Goal: Book appointment/travel/reservation

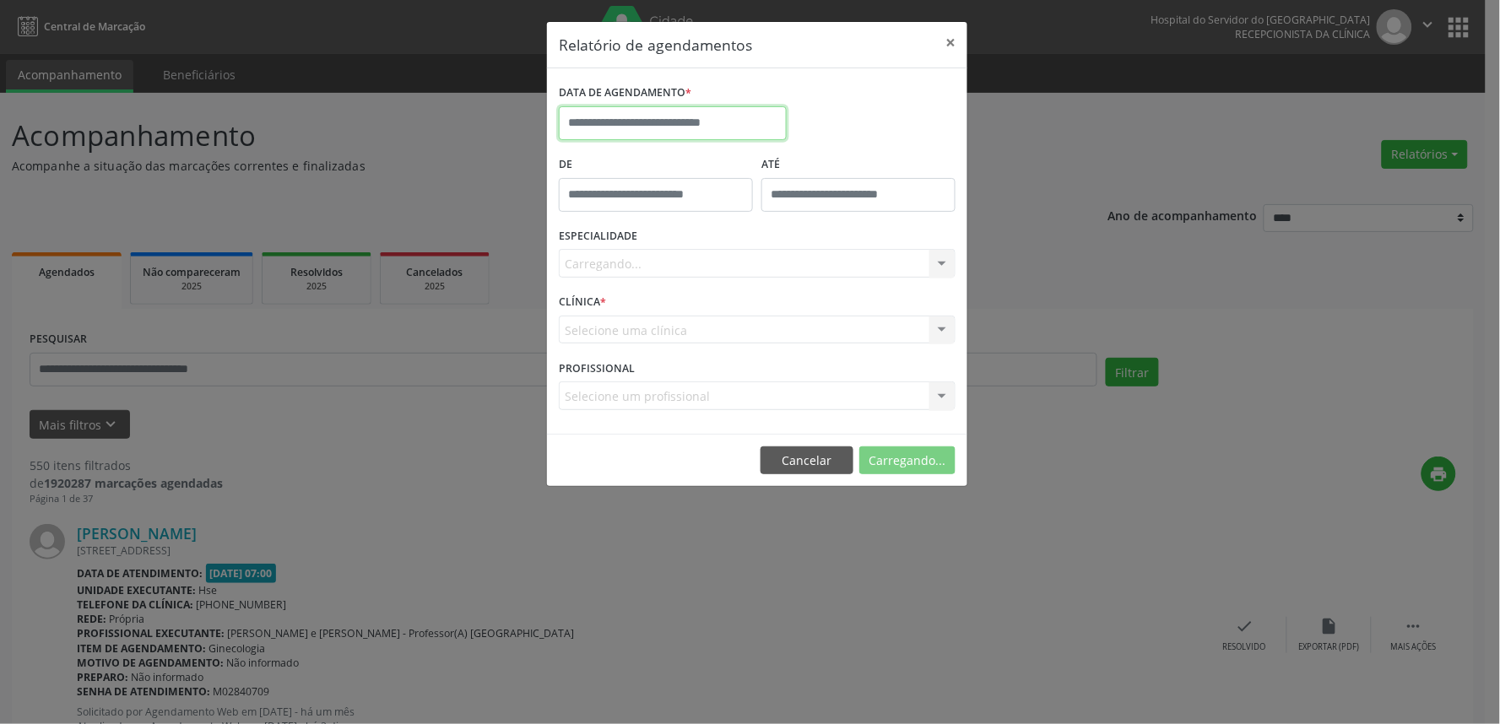
click at [662, 122] on input "text" at bounding box center [673, 123] width 228 height 34
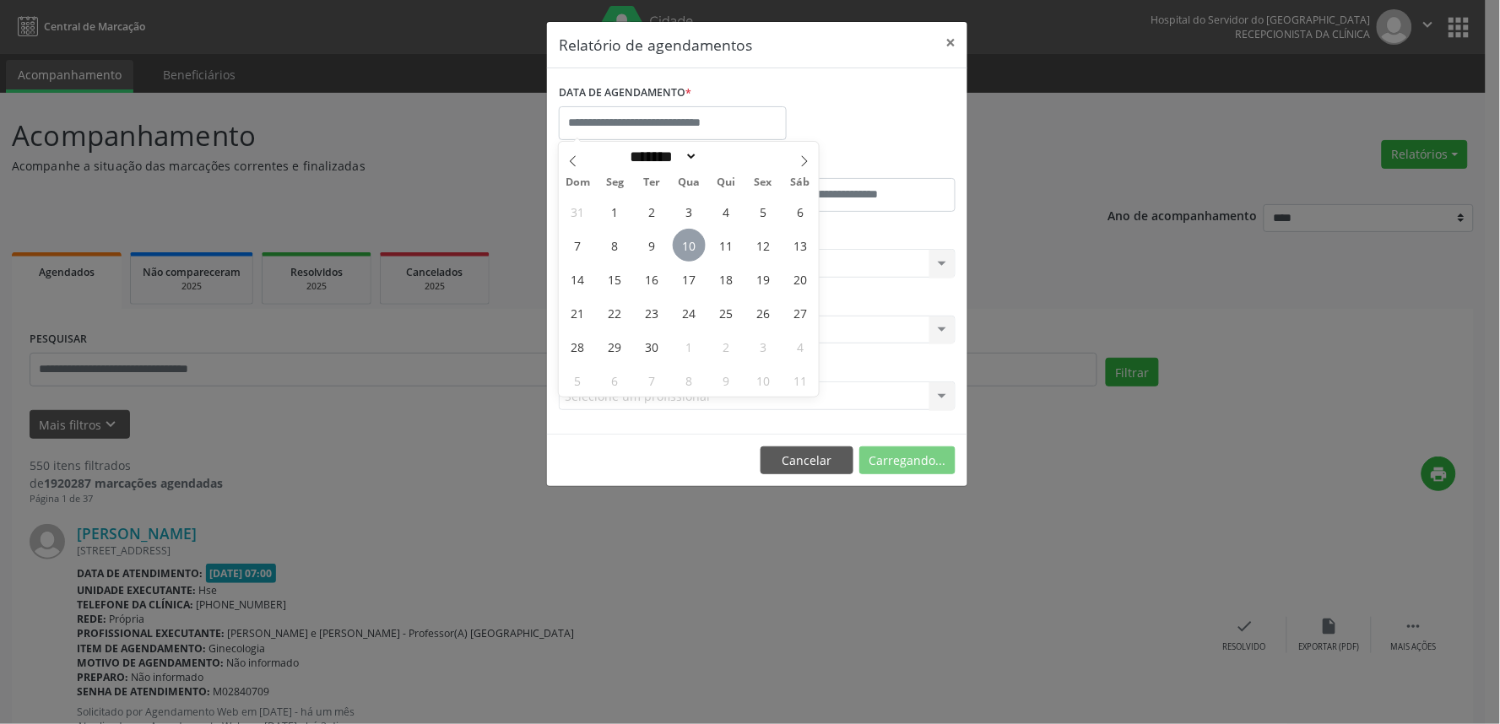
click at [694, 250] on span "10" at bounding box center [689, 245] width 33 height 33
type input "**********"
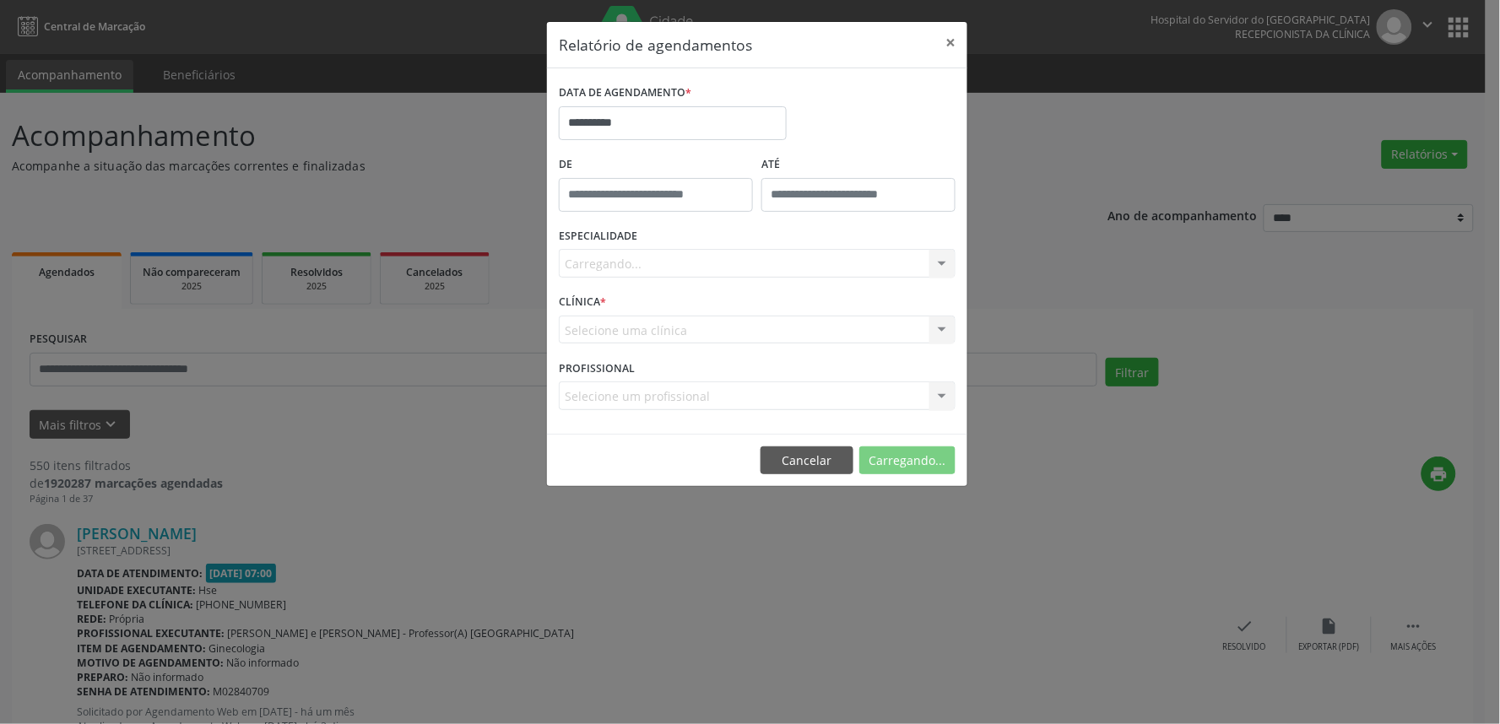
click at [699, 264] on div "Carregando... Todas as especialidades Alergologia Angiologia Arritmologia Cardi…" at bounding box center [757, 263] width 397 height 29
click at [805, 256] on div at bounding box center [757, 263] width 397 height 29
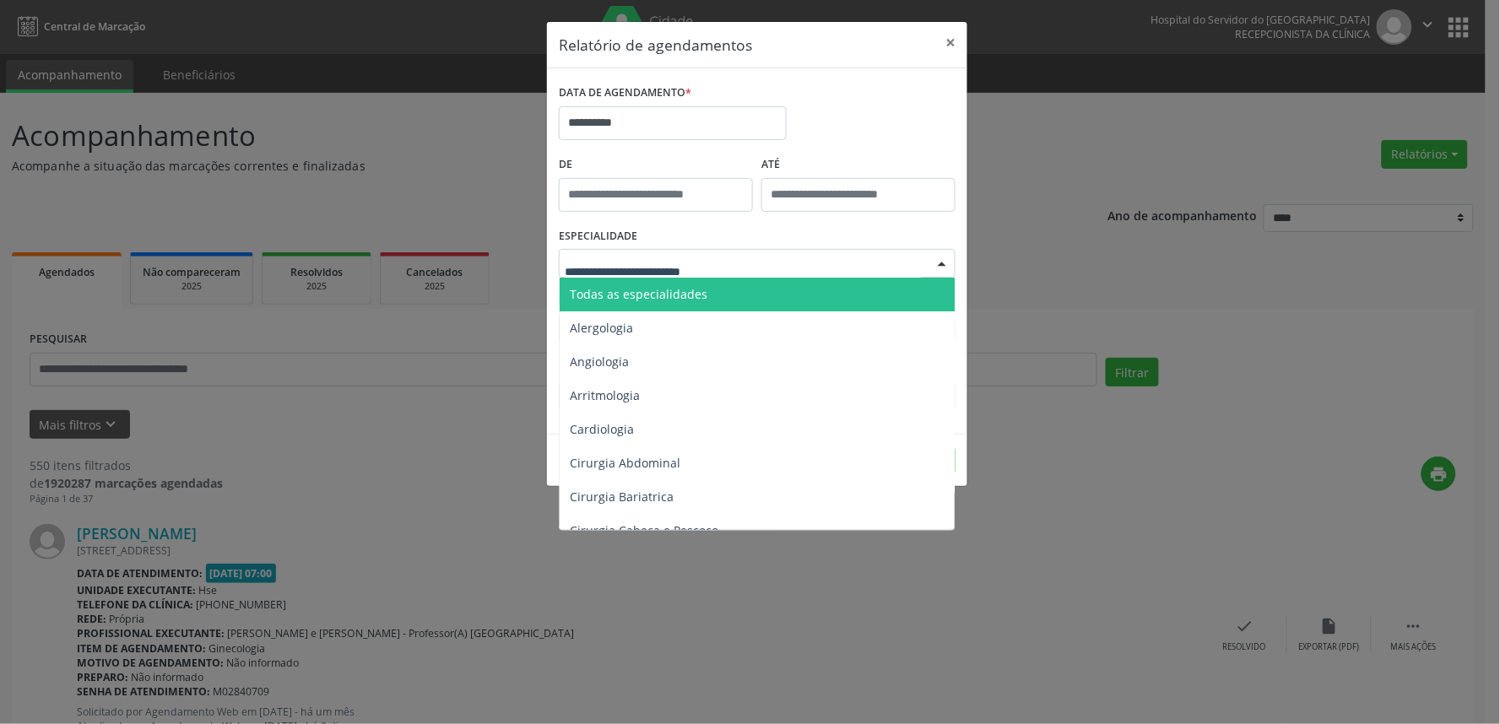
click at [782, 293] on span "Todas as especialidades" at bounding box center [757, 295] width 397 height 34
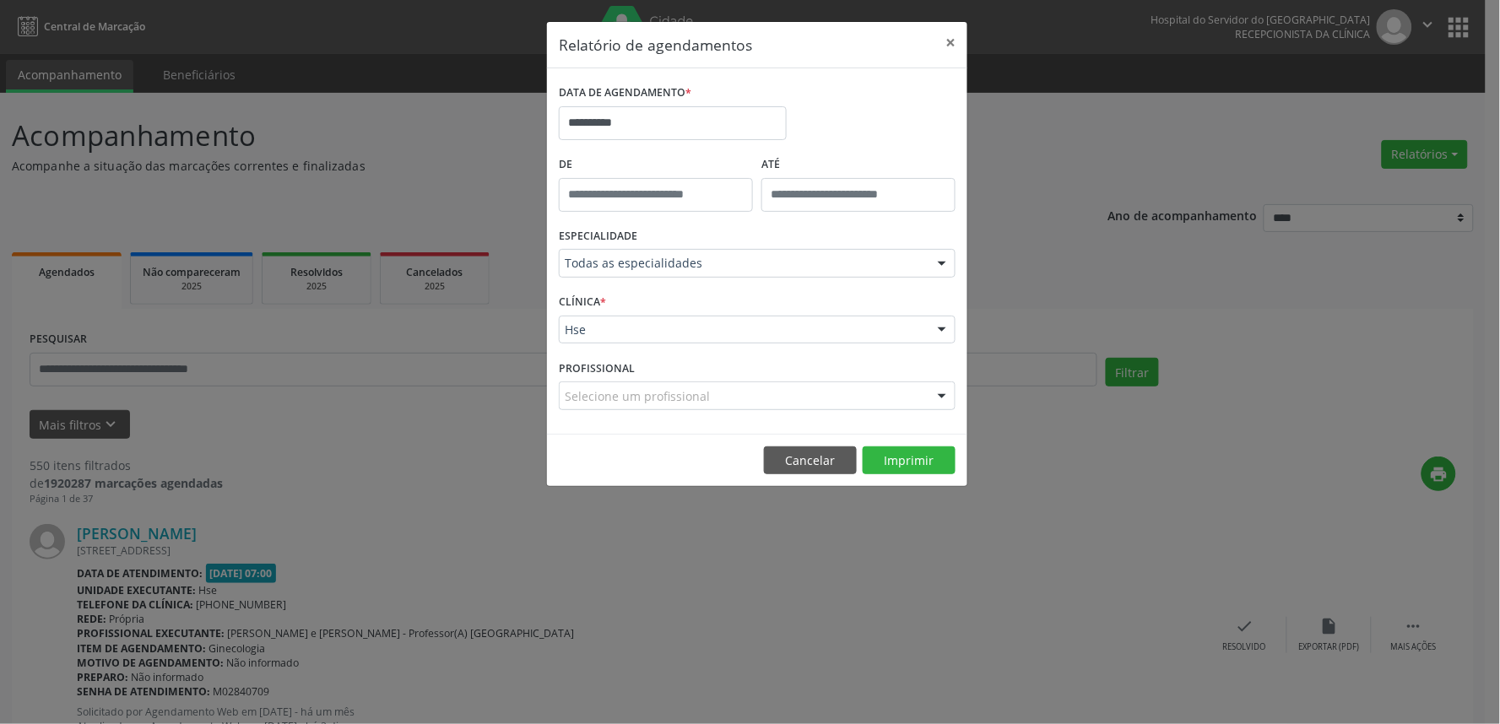
click at [837, 339] on div "Hse" at bounding box center [757, 330] width 397 height 29
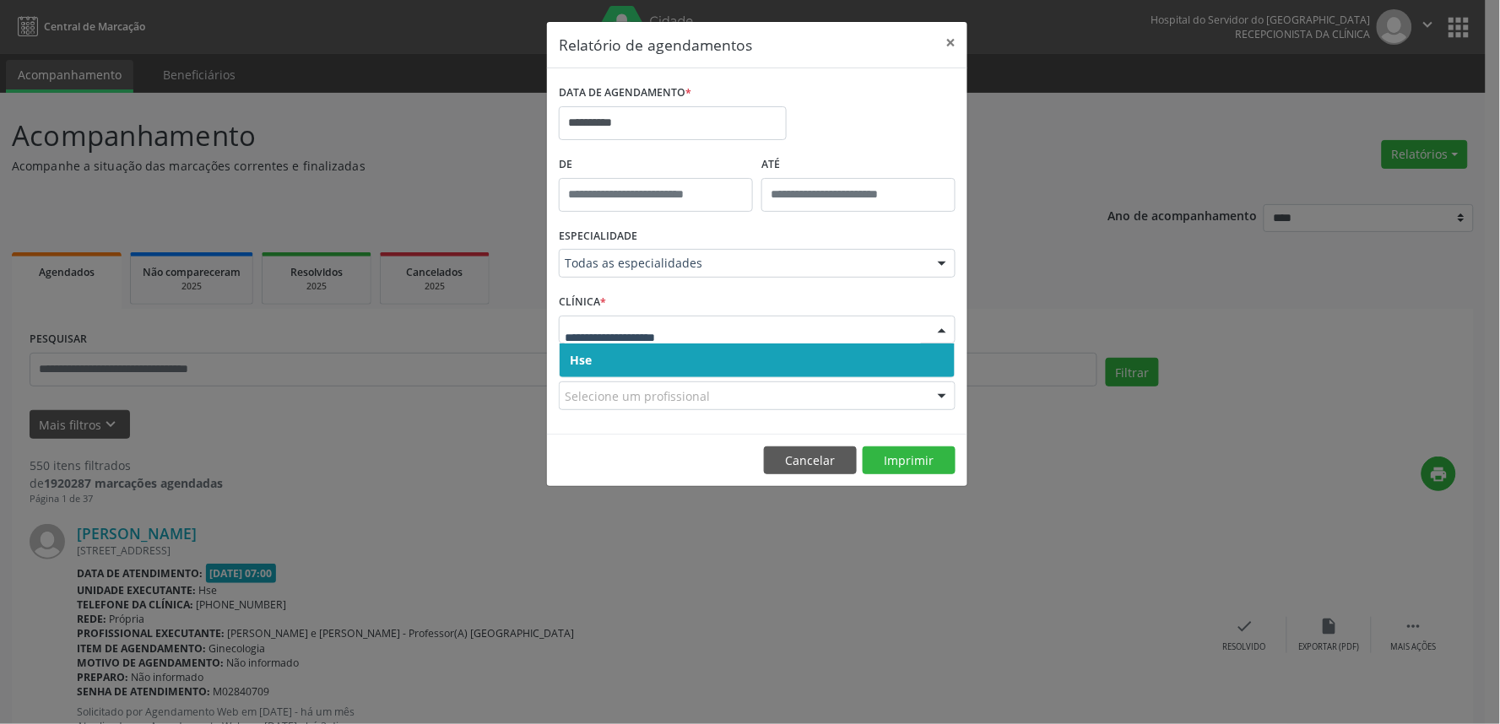
click at [836, 353] on span "Hse" at bounding box center [756, 360] width 395 height 34
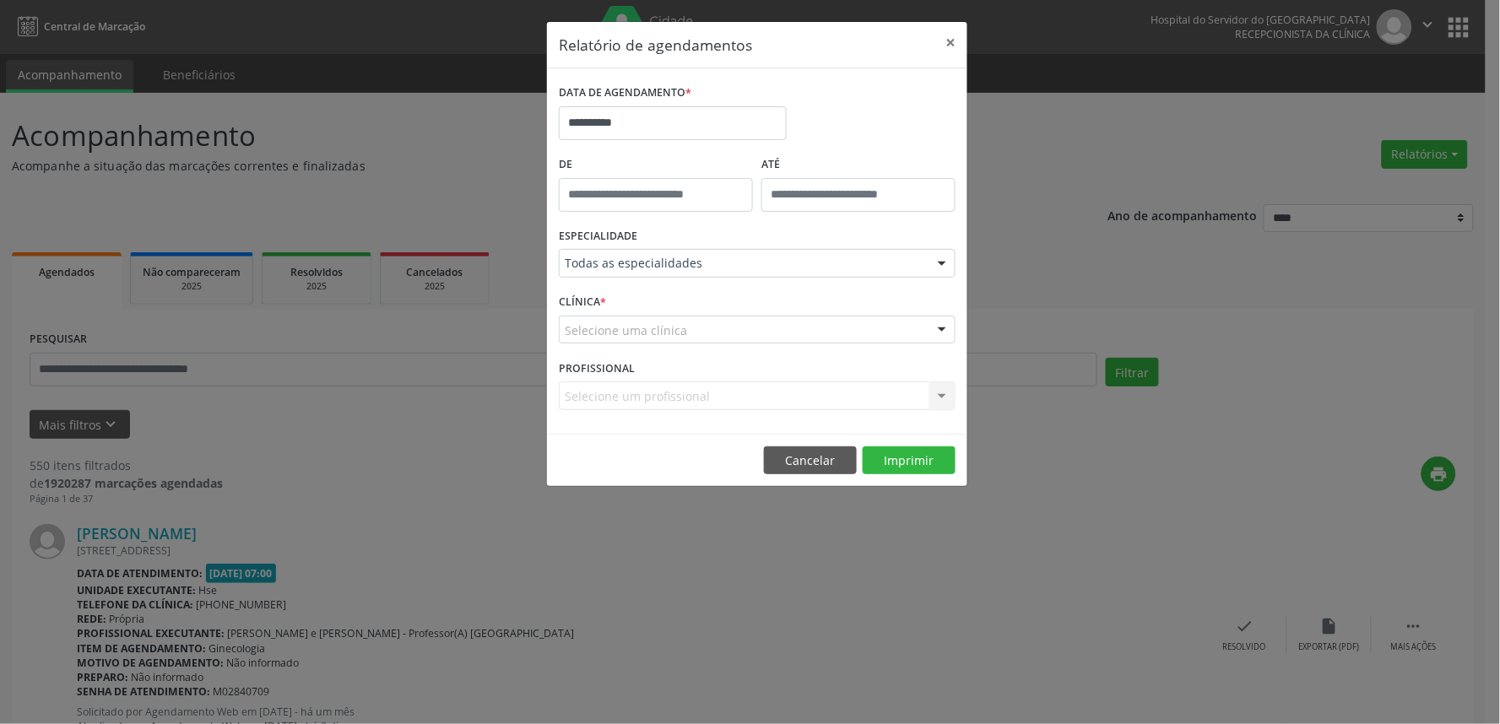
click at [838, 332] on div "Selecione uma clínica" at bounding box center [757, 330] width 397 height 29
click at [836, 354] on div "CLÍNICA * Selecione uma clínica Hse Nenhum resultado encontrado para: " " Não h…" at bounding box center [756, 322] width 405 height 66
click at [834, 334] on div "Selecione uma clínica" at bounding box center [757, 330] width 397 height 29
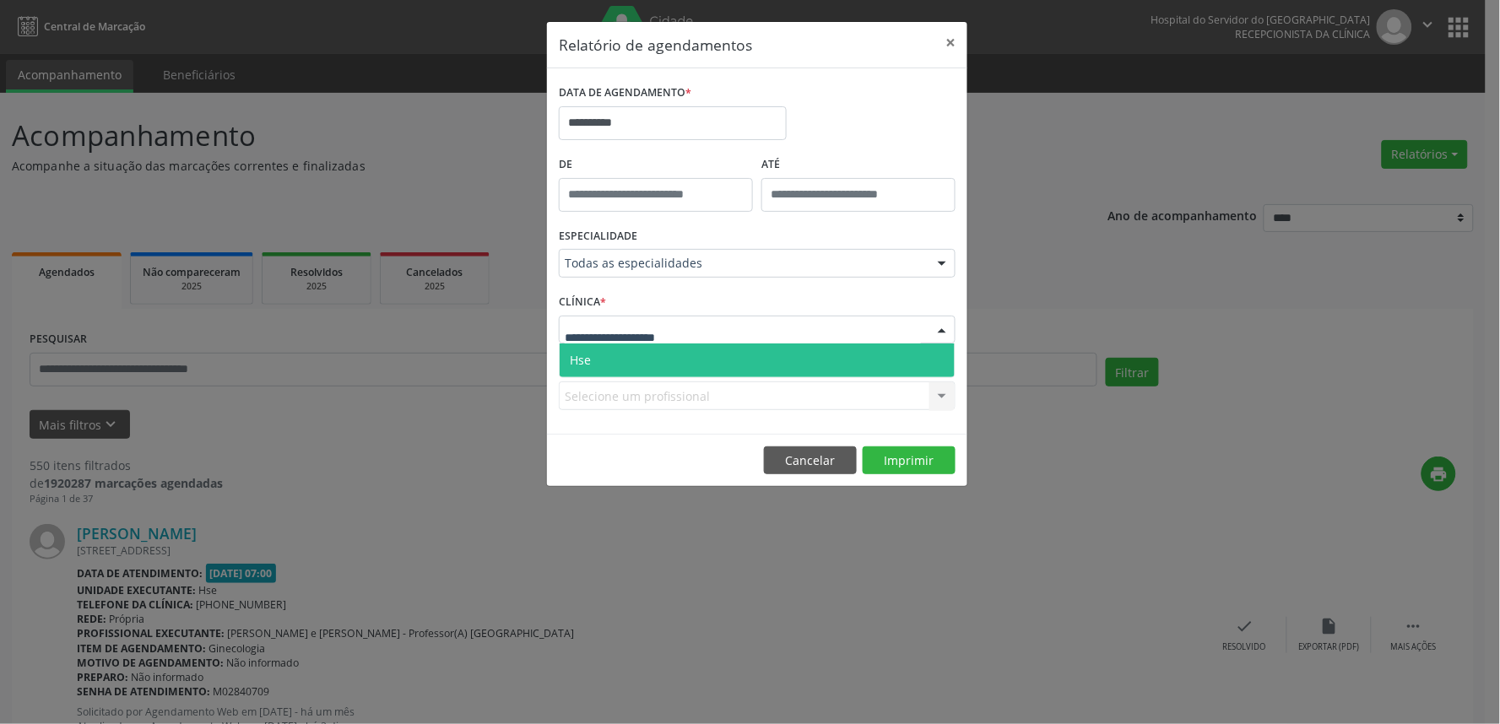
click at [821, 357] on span "Hse" at bounding box center [756, 360] width 395 height 34
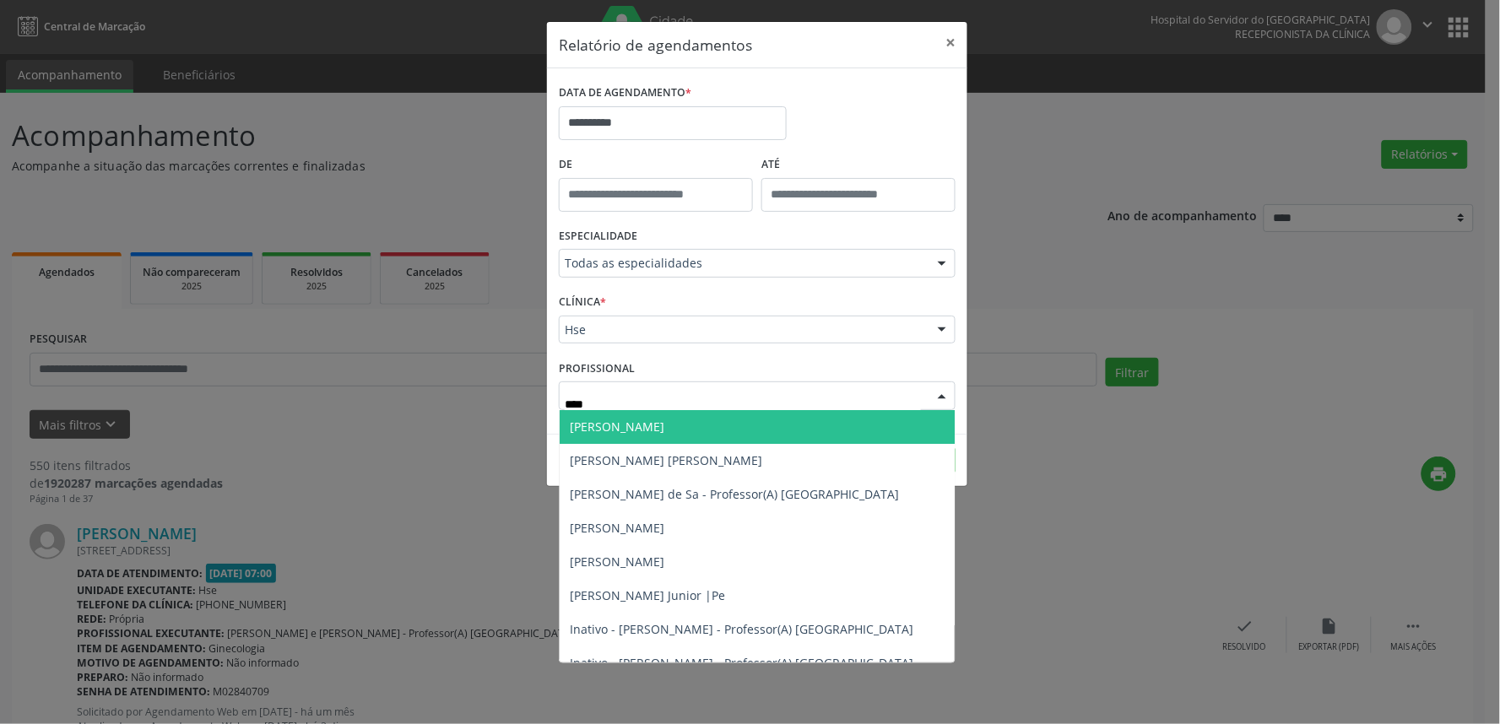
type input "*****"
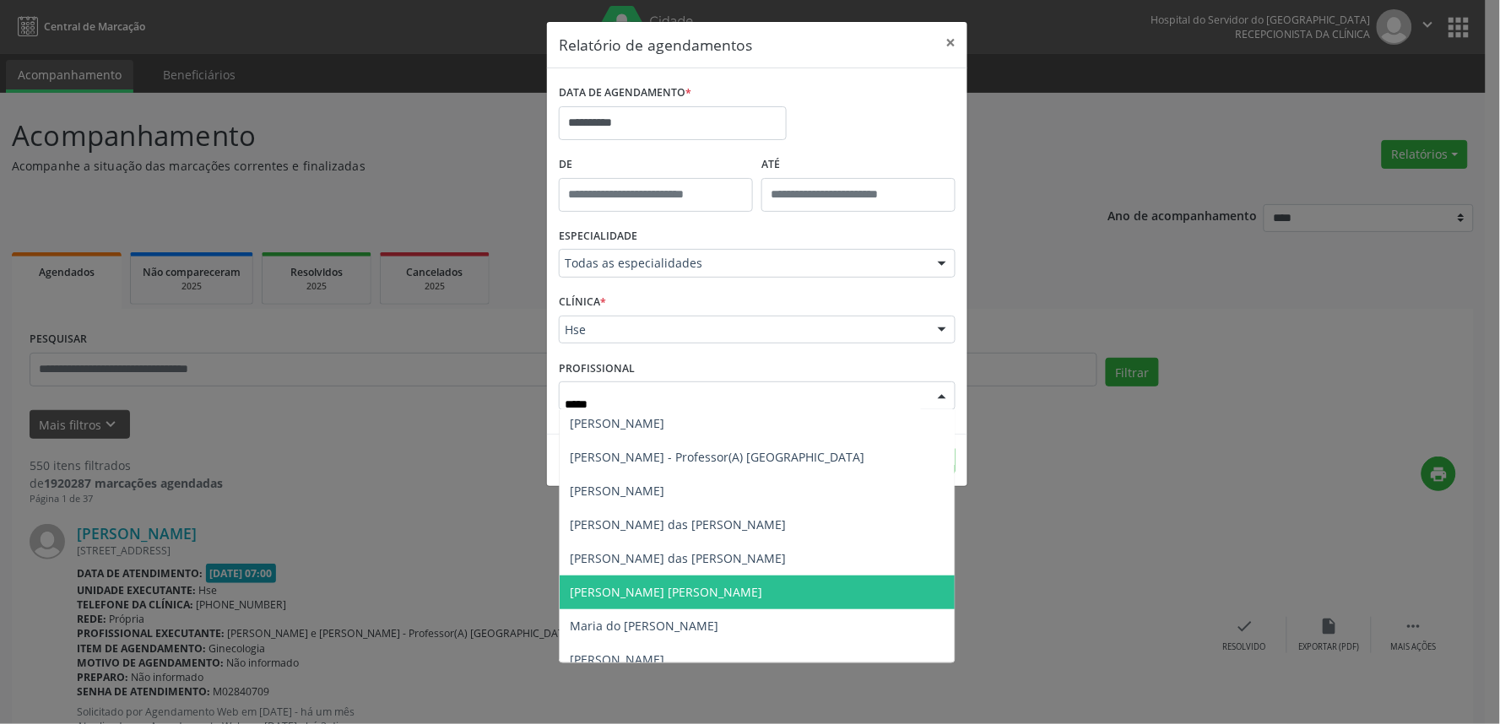
scroll to position [281, 0]
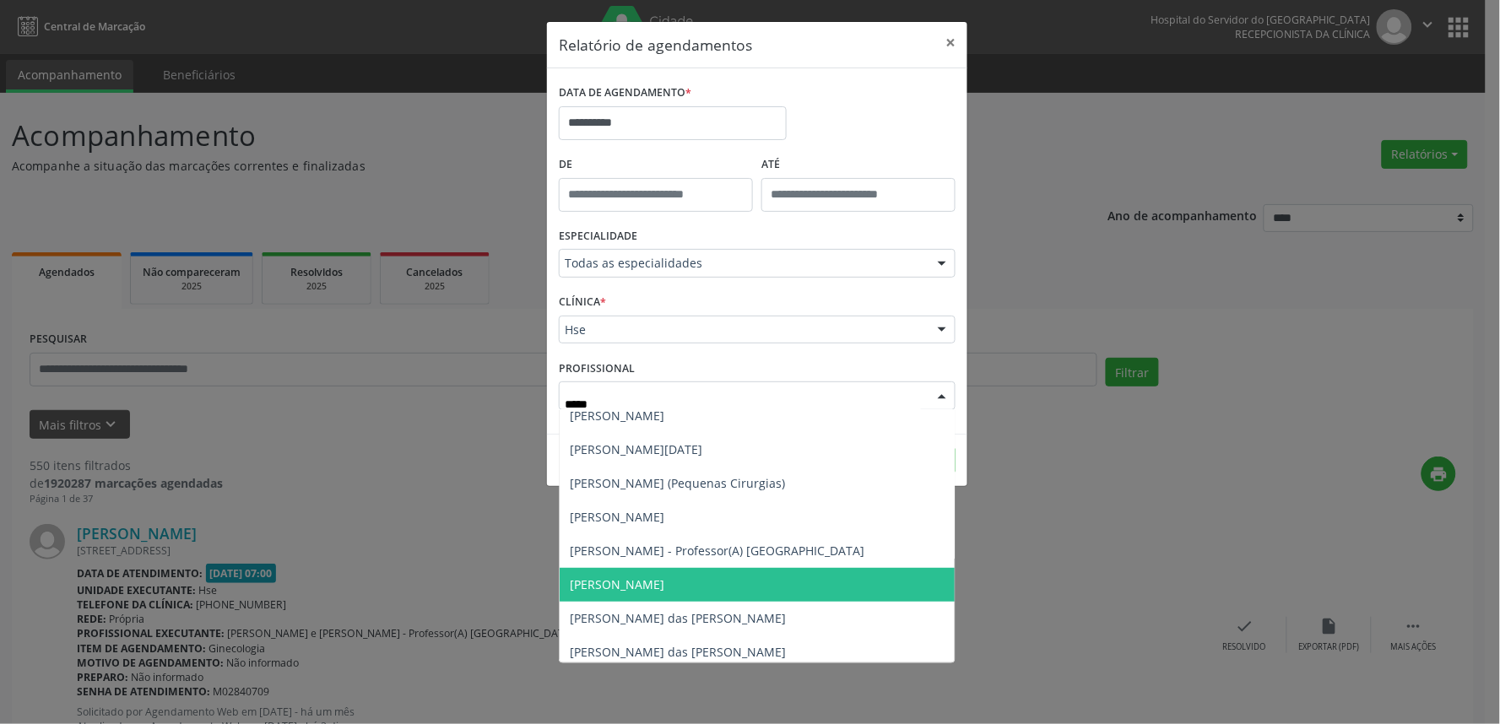
click at [651, 595] on span "[PERSON_NAME]" at bounding box center [774, 585] width 431 height 34
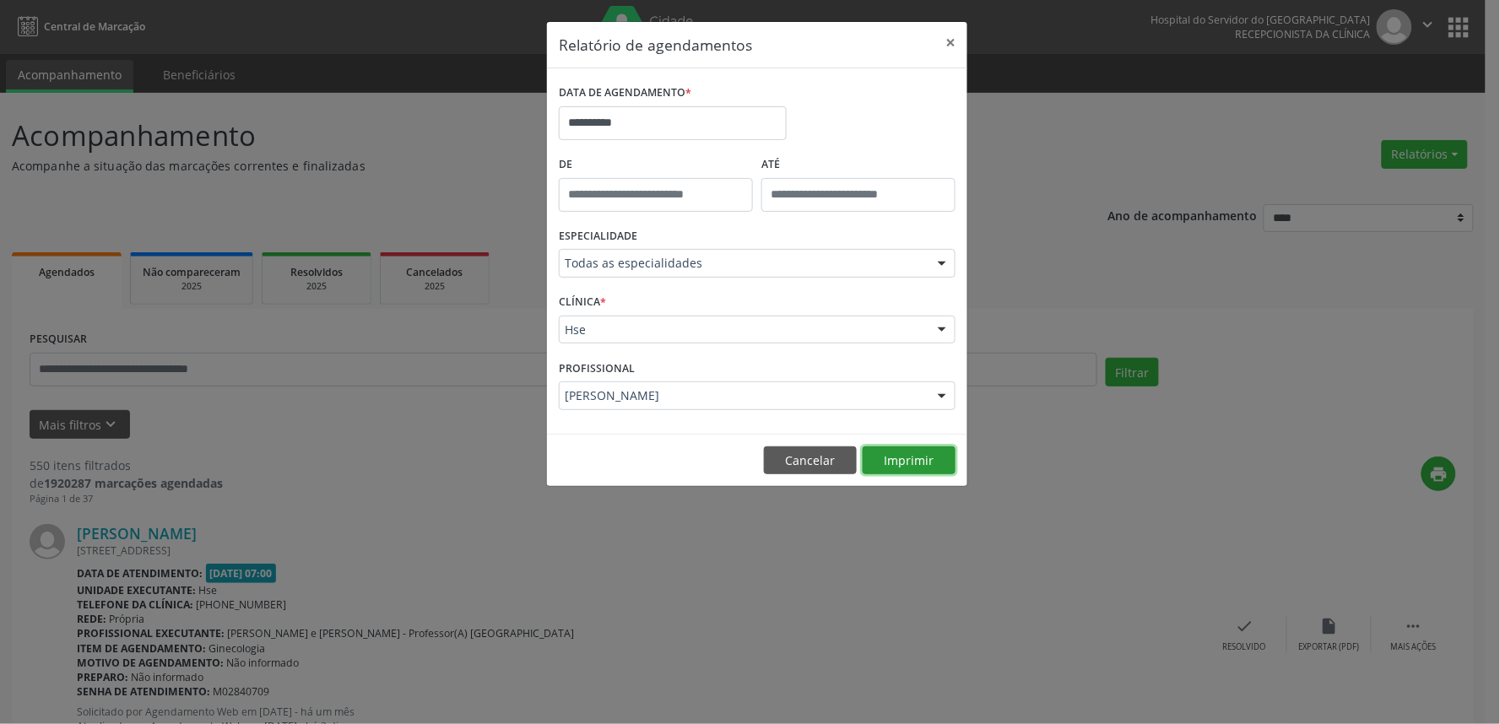
click at [906, 464] on button "Imprimir" at bounding box center [908, 460] width 93 height 29
